Goal: Download file/media

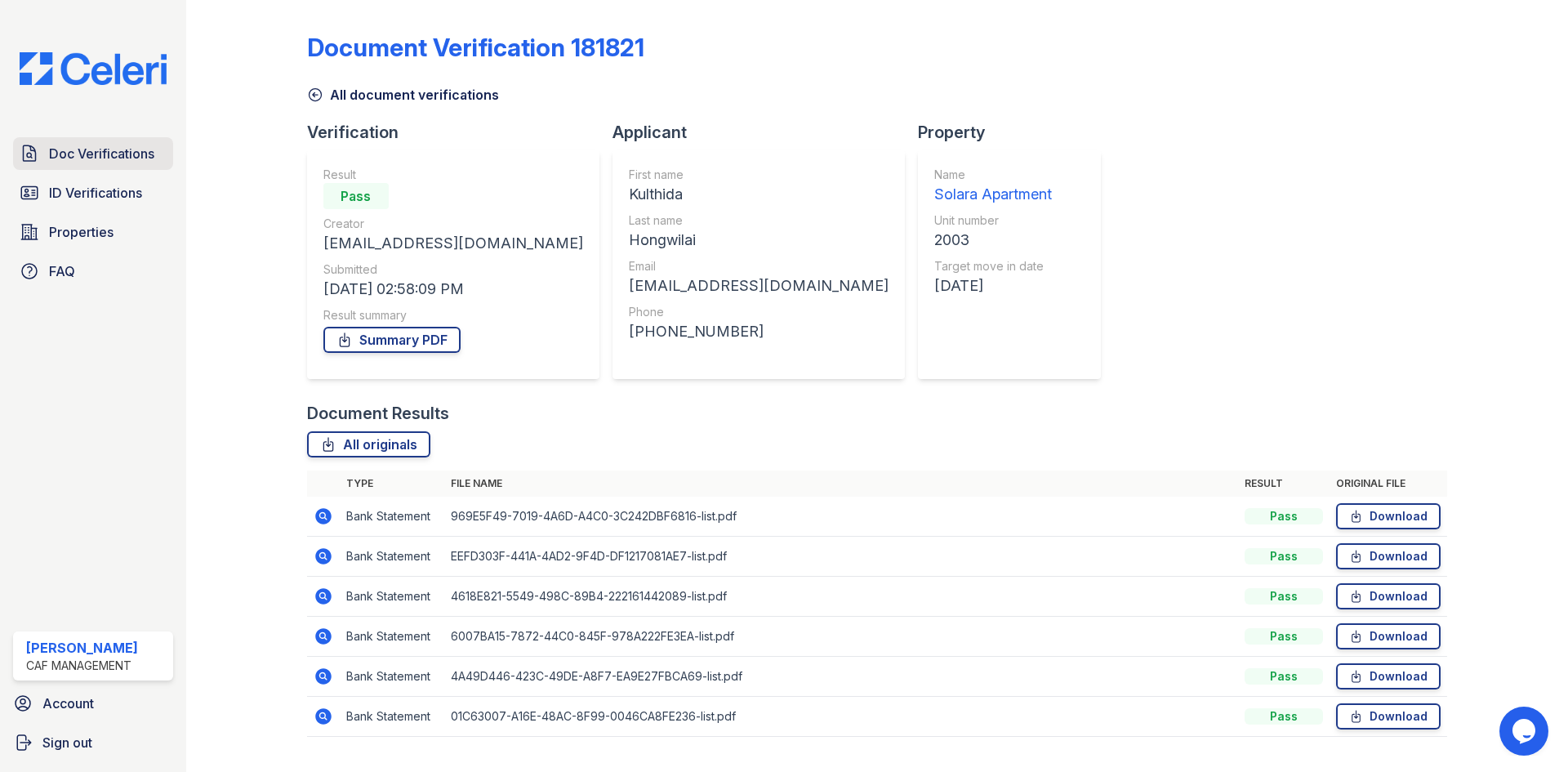
scroll to position [37, 0]
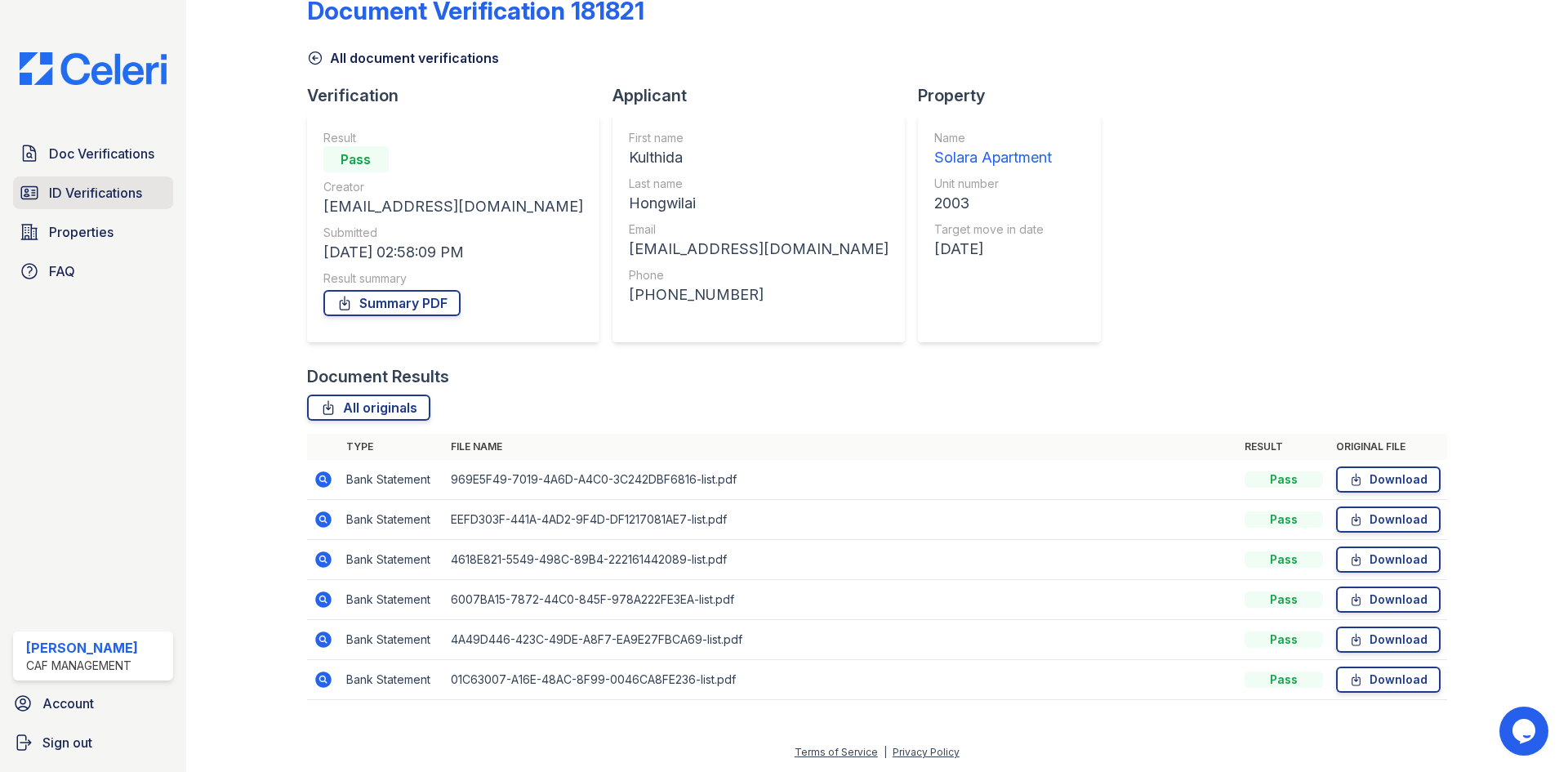
click at [67, 185] on span "ID Verifications" at bounding box center [96, 193] width 93 height 20
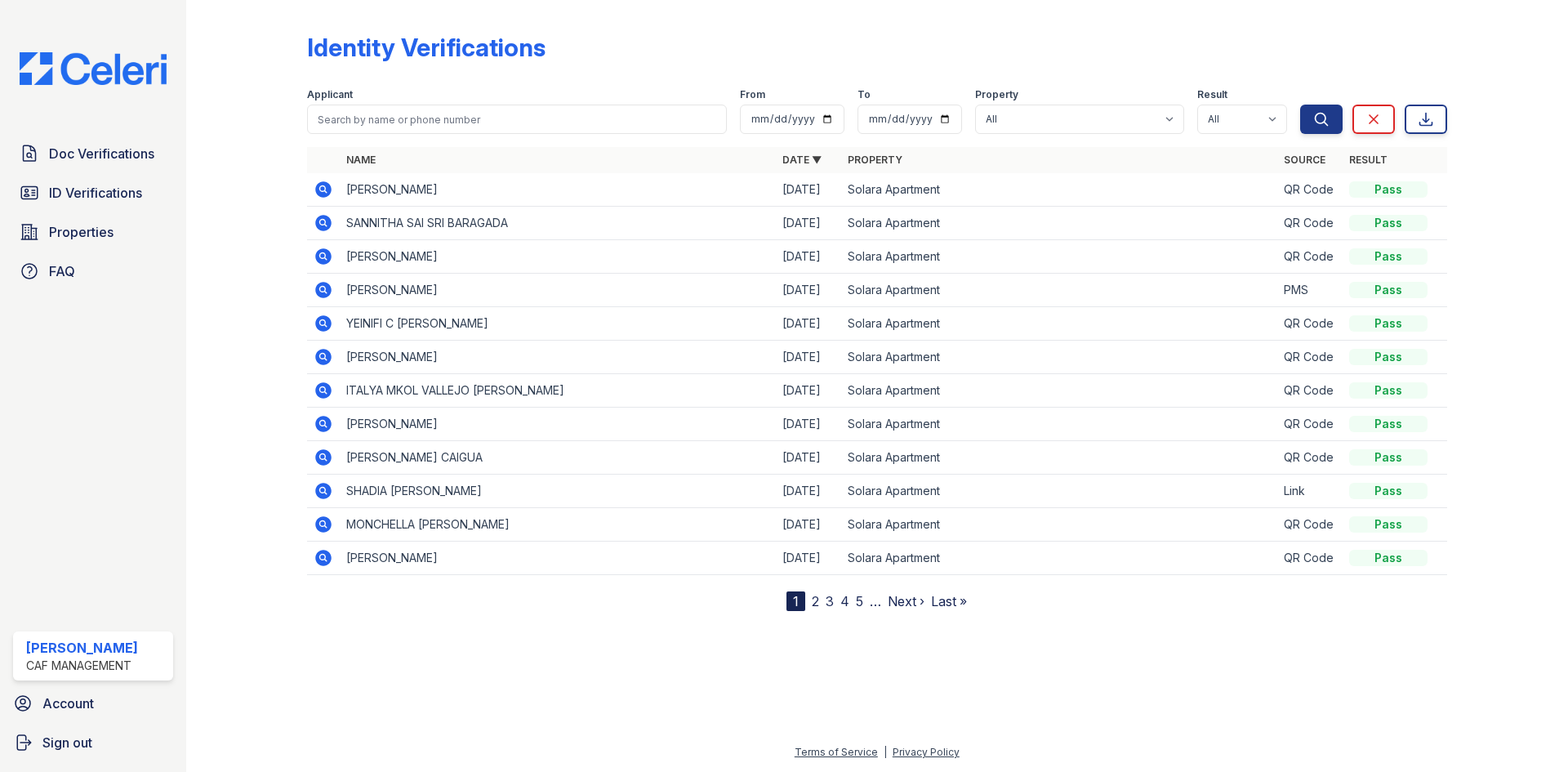
click at [322, 387] on icon at bounding box center [323, 390] width 20 height 20
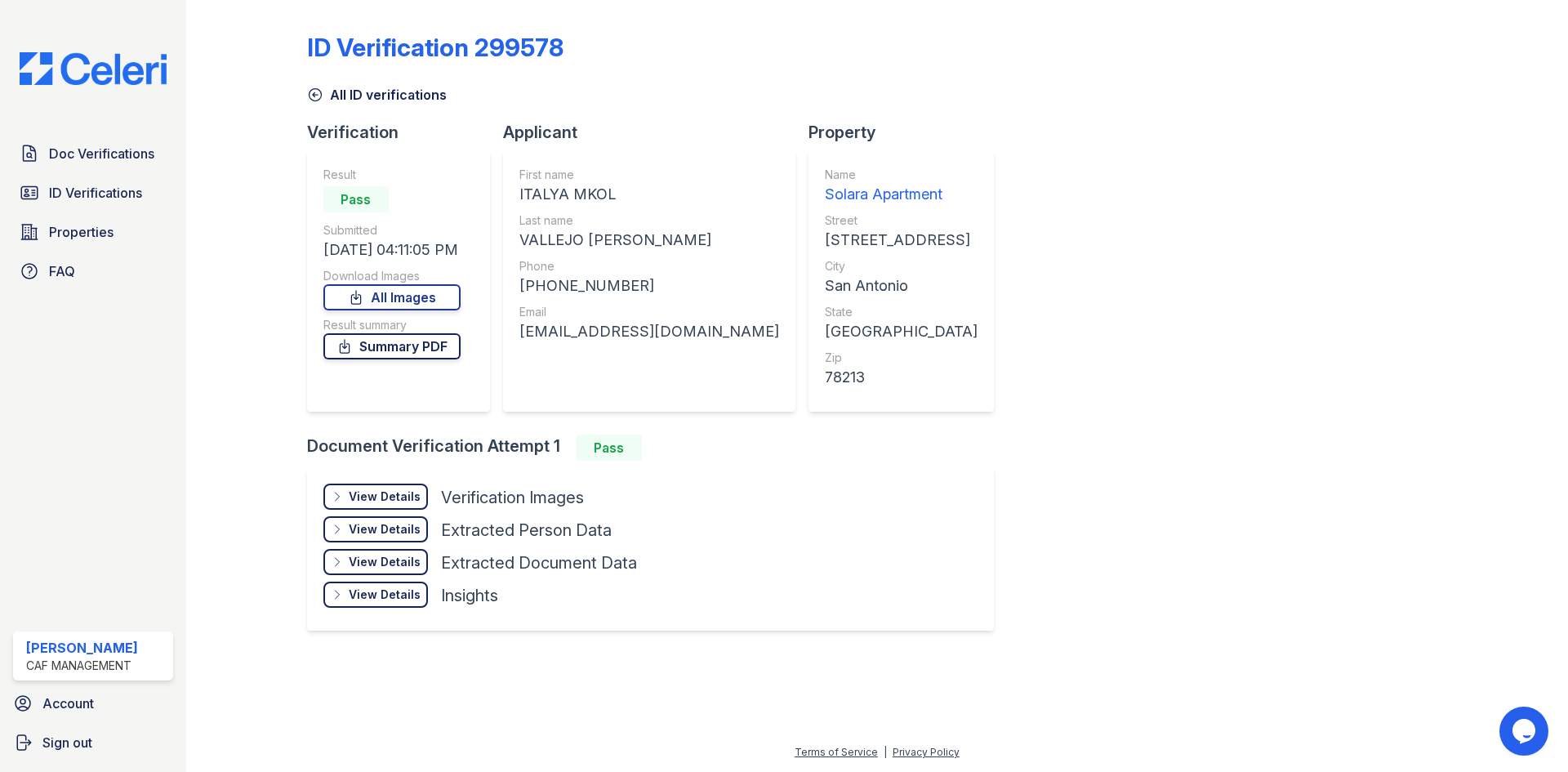
click at [443, 344] on link "Summary PDF" at bounding box center [392, 346] width 137 height 26
click at [397, 348] on link "Summary PDF" at bounding box center [392, 346] width 137 height 26
click at [372, 289] on link "All Images" at bounding box center [392, 297] width 137 height 26
